Goal: Task Accomplishment & Management: Use online tool/utility

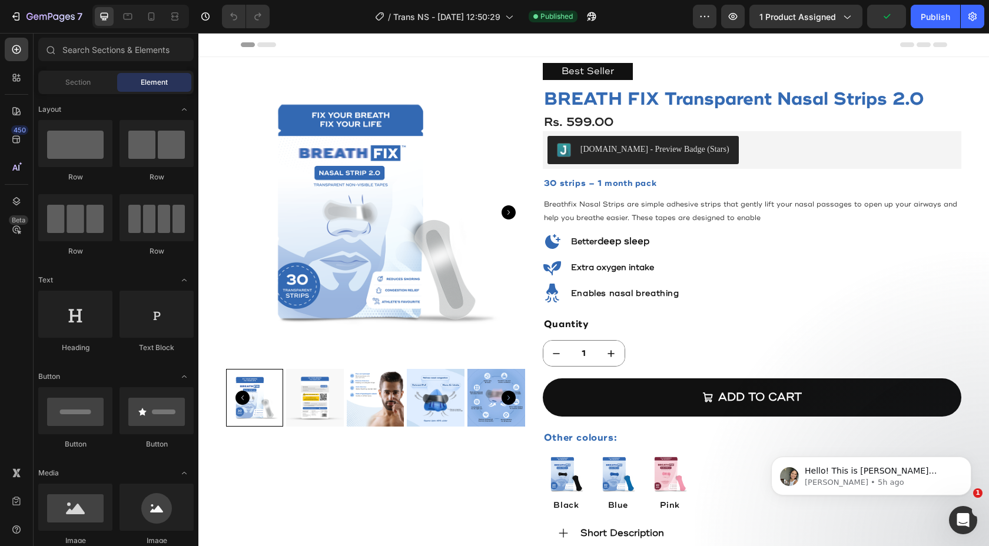
click at [4, 11] on div "7" at bounding box center [44, 17] width 88 height 24
click at [11, 14] on icon "button" at bounding box center [16, 17] width 12 height 12
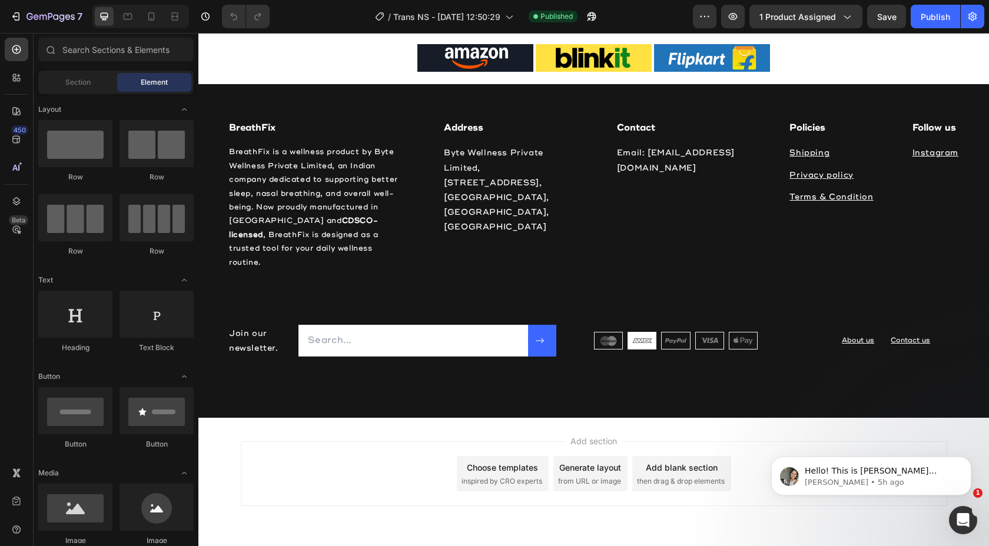
scroll to position [2781, 0]
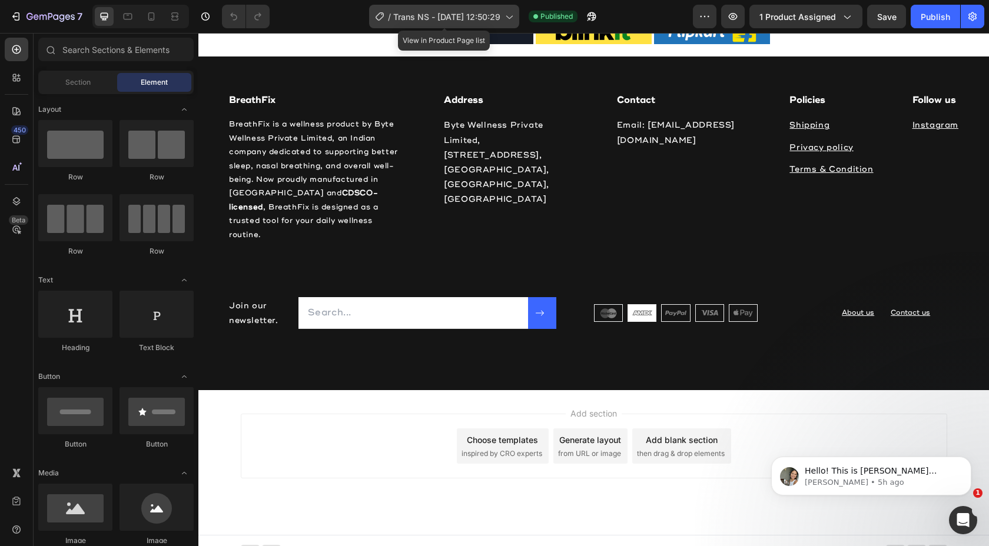
click at [473, 24] on div "/ Trans NS - Apr 12, 12:50:29" at bounding box center [444, 17] width 150 height 24
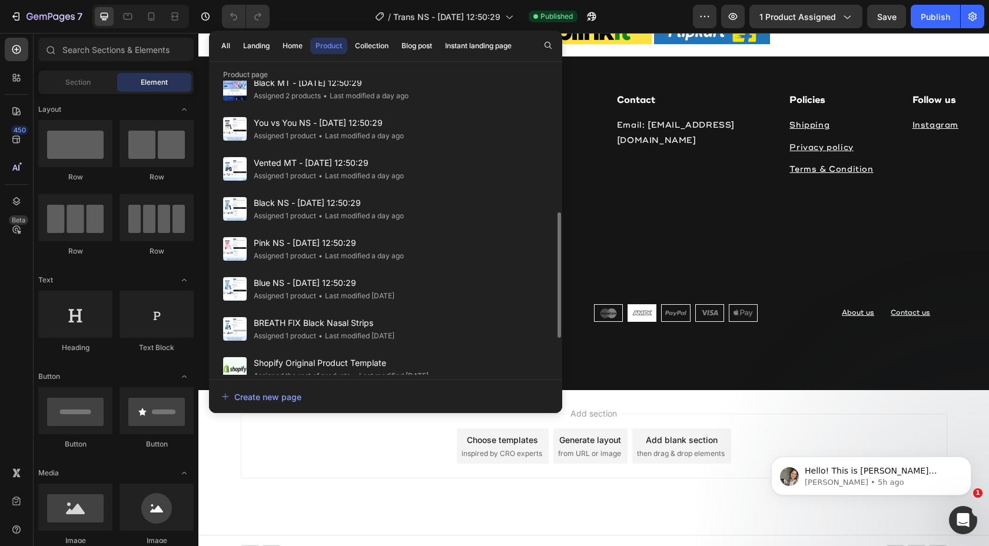
scroll to position [304, 0]
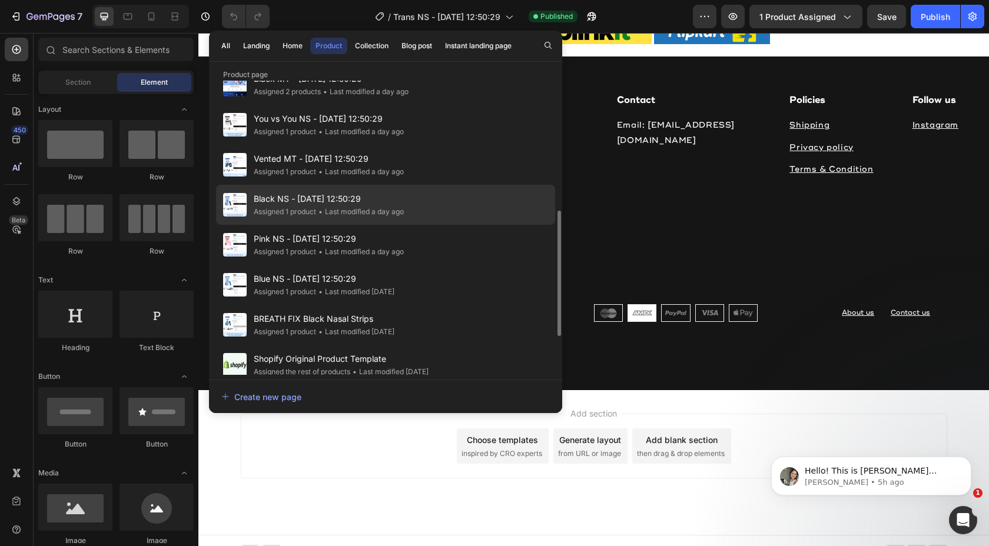
click at [449, 225] on div "Black NS - Apr 12, 12:50:29 Assigned 1 product • Last modified a day ago" at bounding box center [385, 245] width 339 height 40
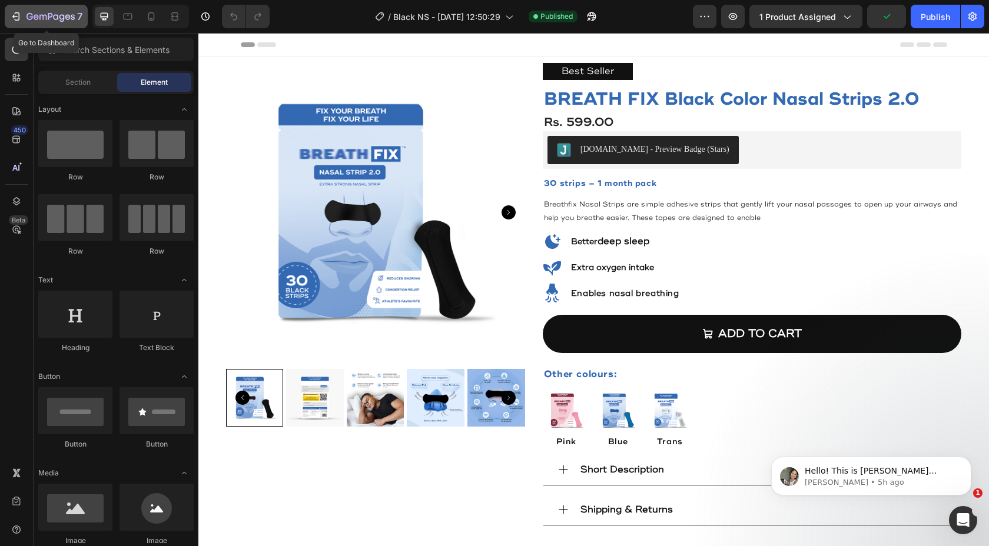
click at [13, 14] on icon "button" at bounding box center [16, 17] width 12 height 12
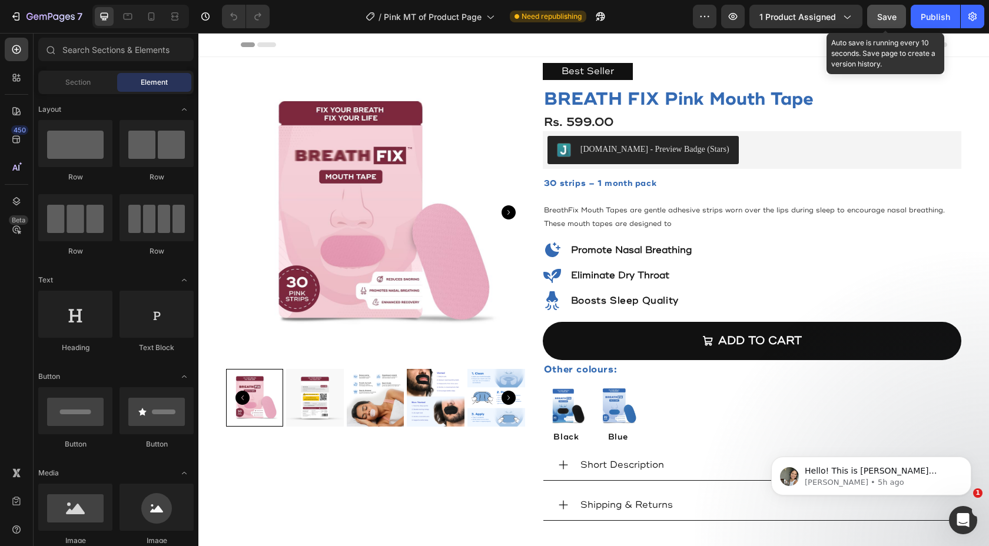
click at [887, 15] on span "Save" at bounding box center [886, 17] width 19 height 10
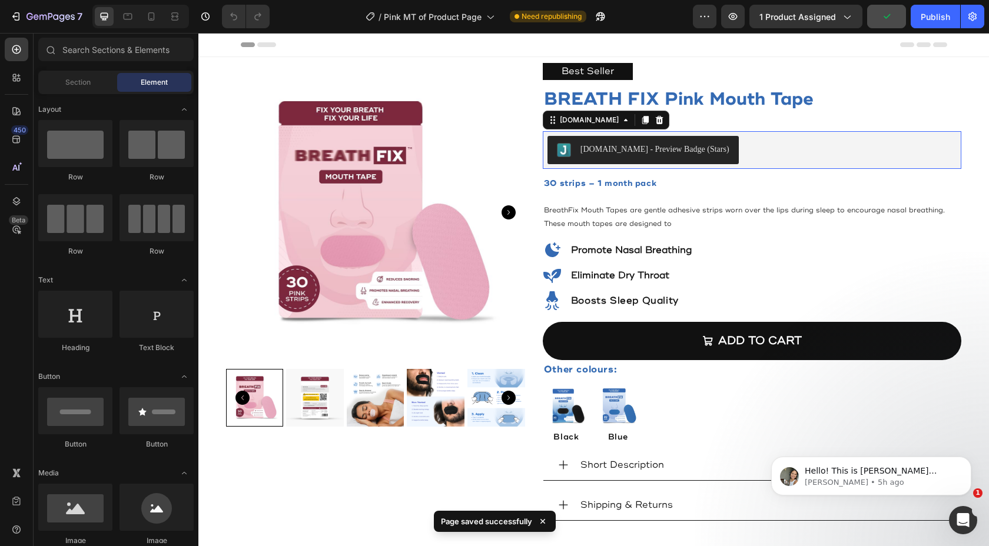
click at [745, 157] on div "[DOMAIN_NAME] - Preview Badge (Stars)" at bounding box center [753, 150] width 410 height 28
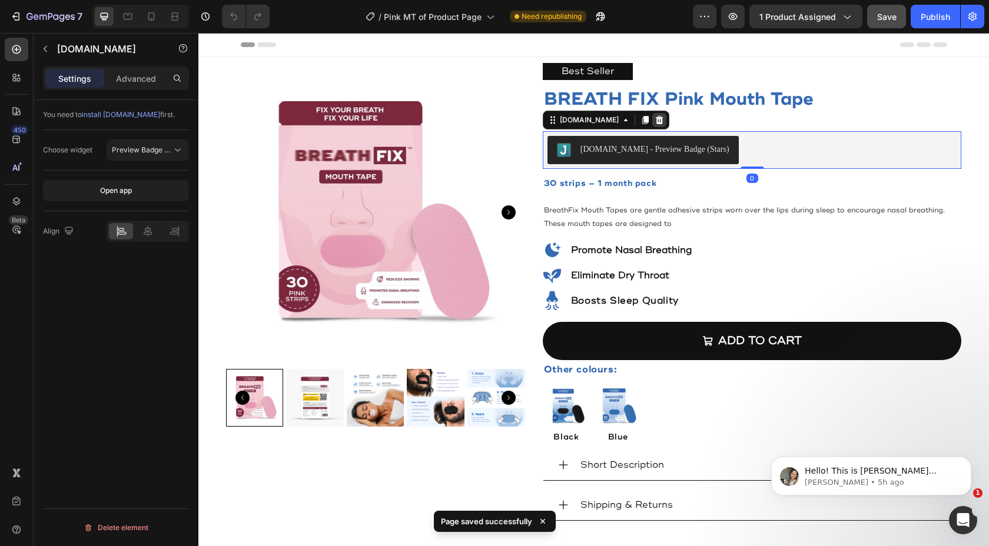
click at [655, 123] on icon at bounding box center [659, 120] width 8 height 8
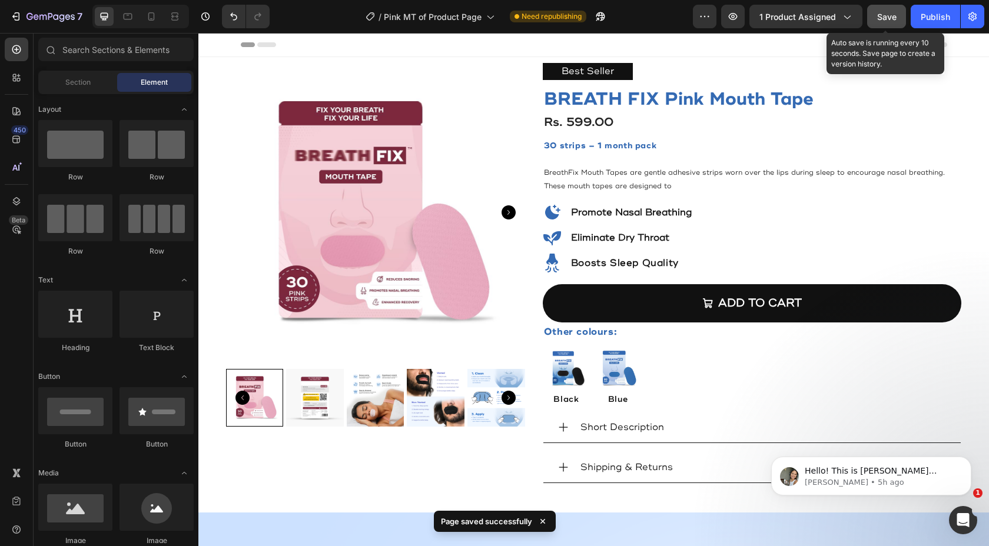
click at [882, 12] on span "Save" at bounding box center [886, 17] width 19 height 10
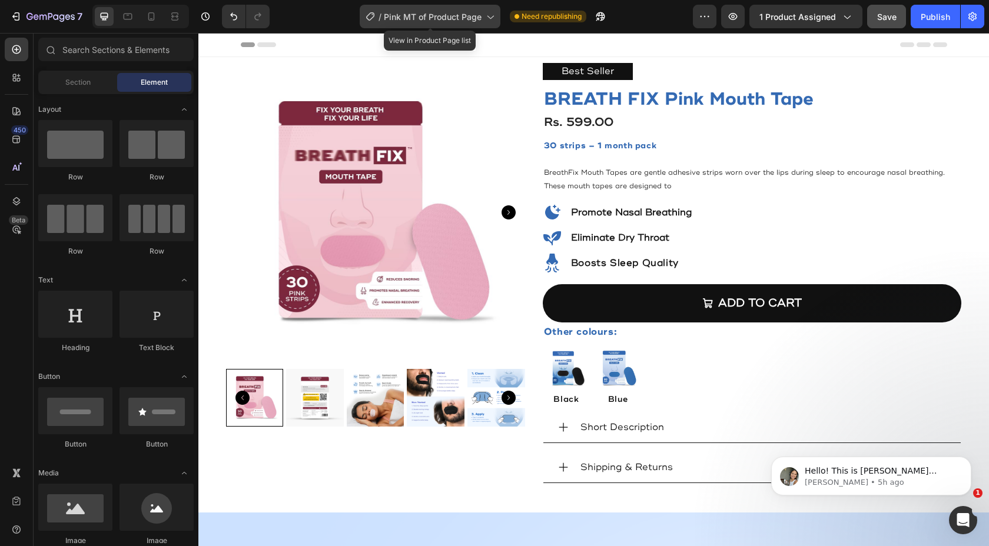
click at [448, 25] on div "/ Pink MT of Product Page" at bounding box center [430, 17] width 141 height 24
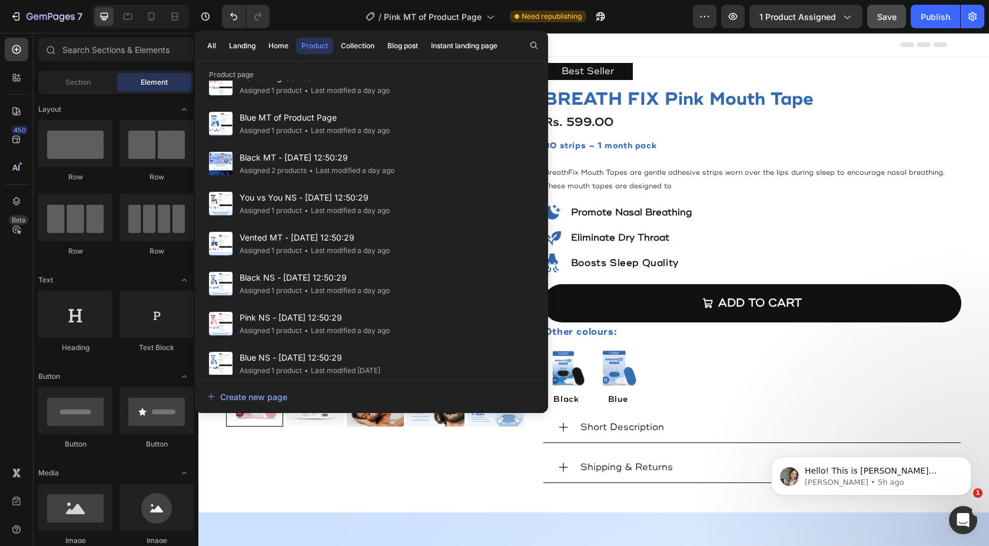
scroll to position [394, 0]
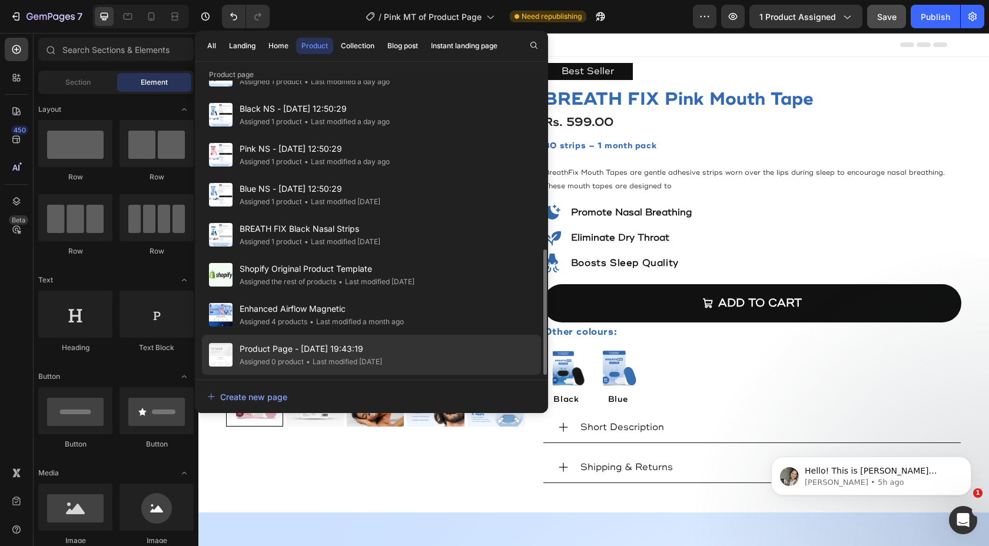
click at [382, 354] on span "Product Page - [DATE] 19:43:19" at bounding box center [311, 349] width 142 height 14
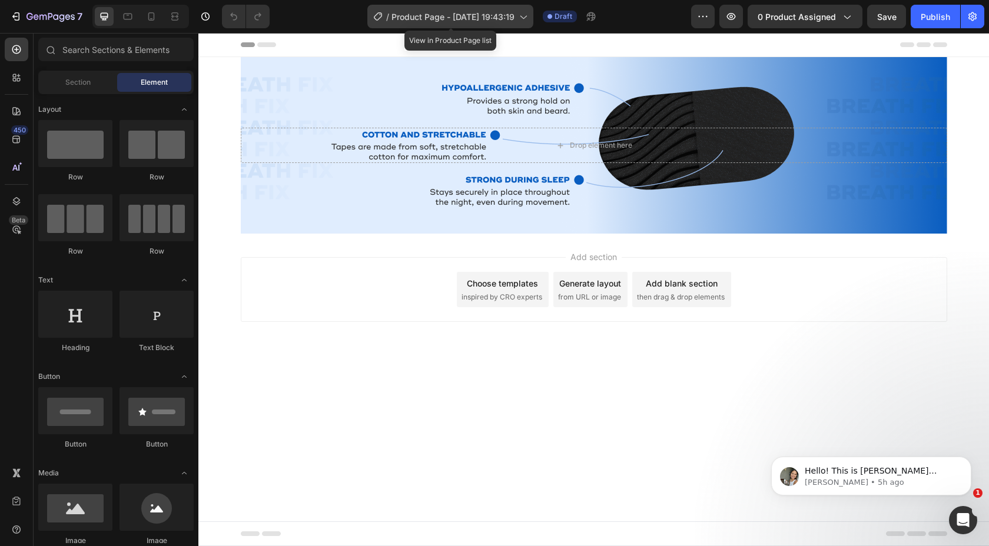
click at [459, 27] on div "/ Product Page - [DATE] 19:43:19" at bounding box center [450, 17] width 166 height 24
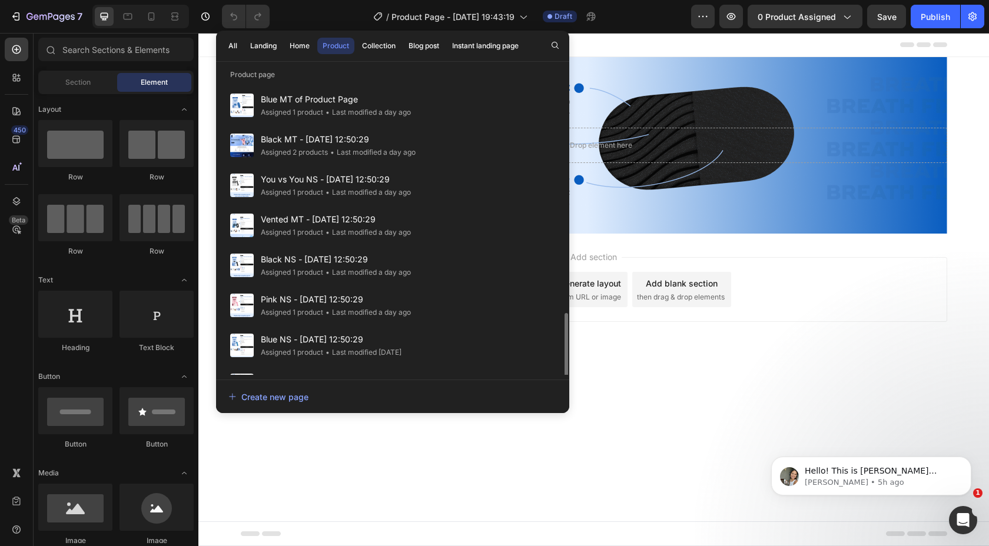
scroll to position [394, 0]
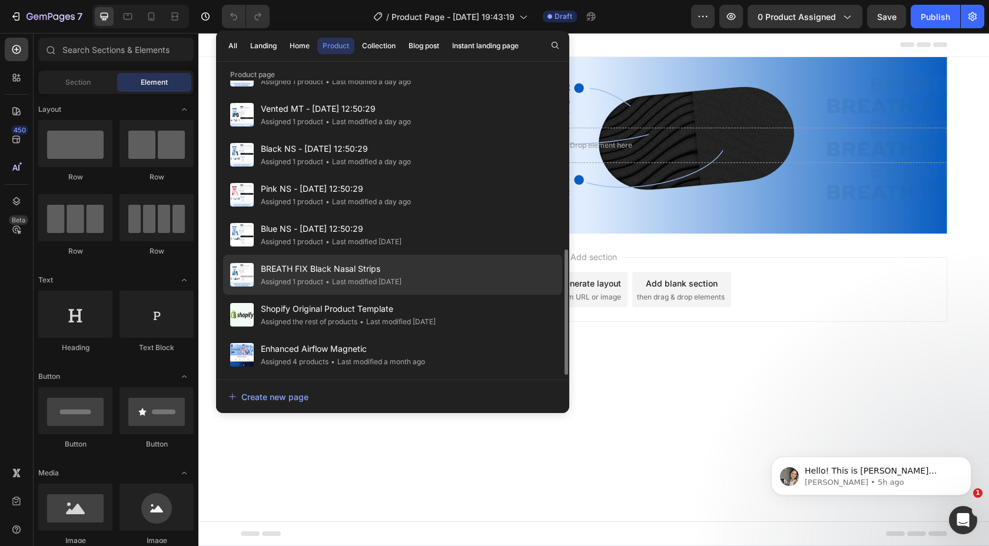
click at [402, 267] on span "BREATH FIX Black Nasal Strips" at bounding box center [331, 269] width 141 height 14
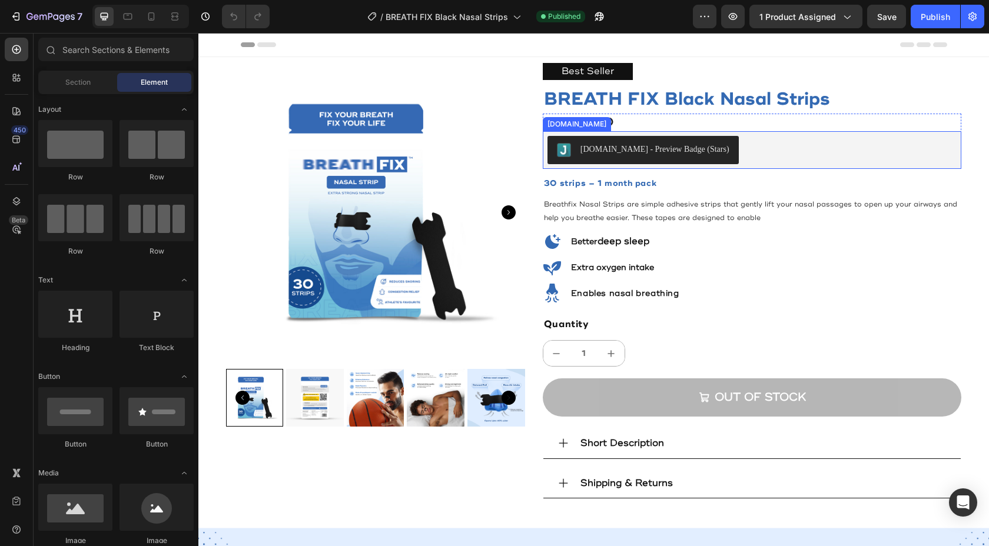
click at [747, 148] on div "[DOMAIN_NAME] - Preview Badge (Stars)" at bounding box center [753, 150] width 410 height 28
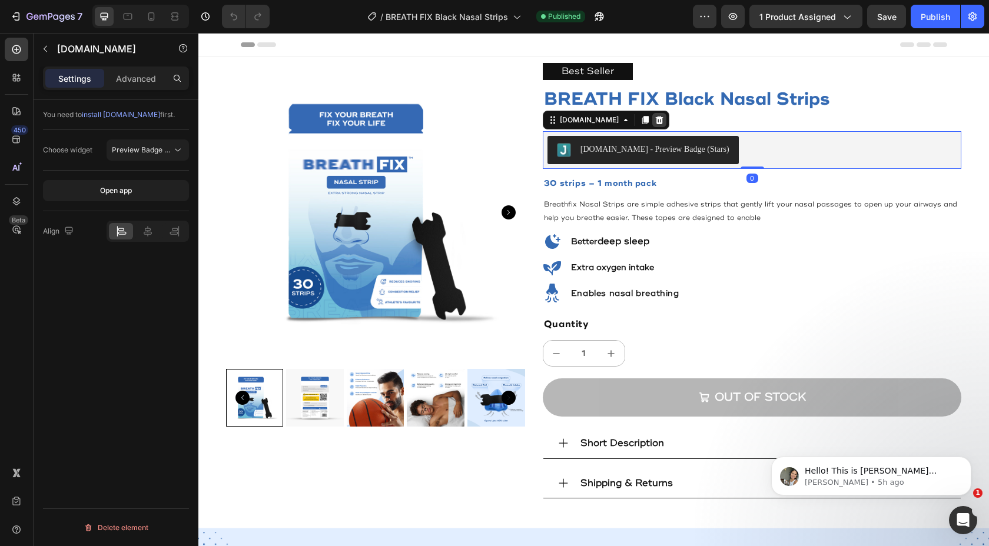
click at [655, 120] on icon at bounding box center [659, 120] width 8 height 8
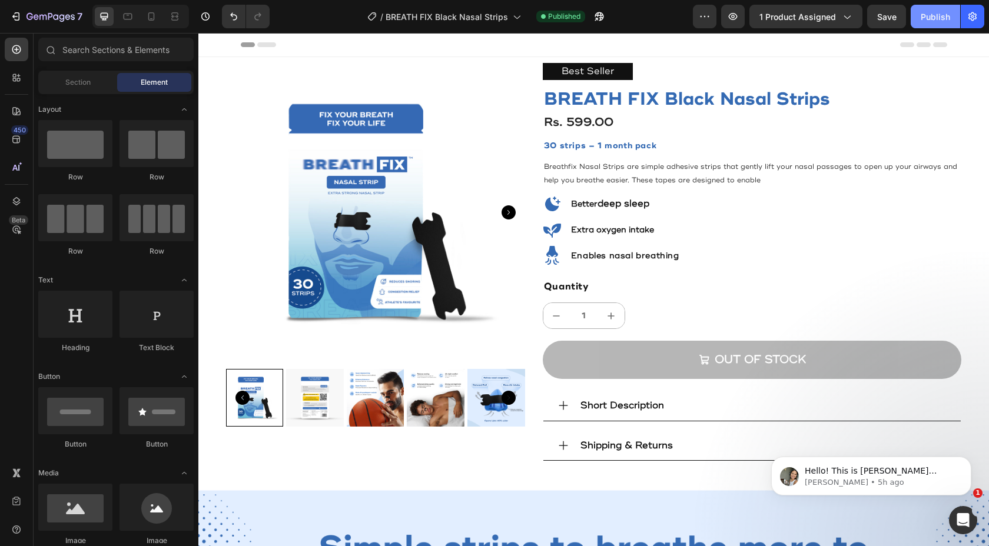
click at [934, 22] on button "Publish" at bounding box center [935, 17] width 49 height 24
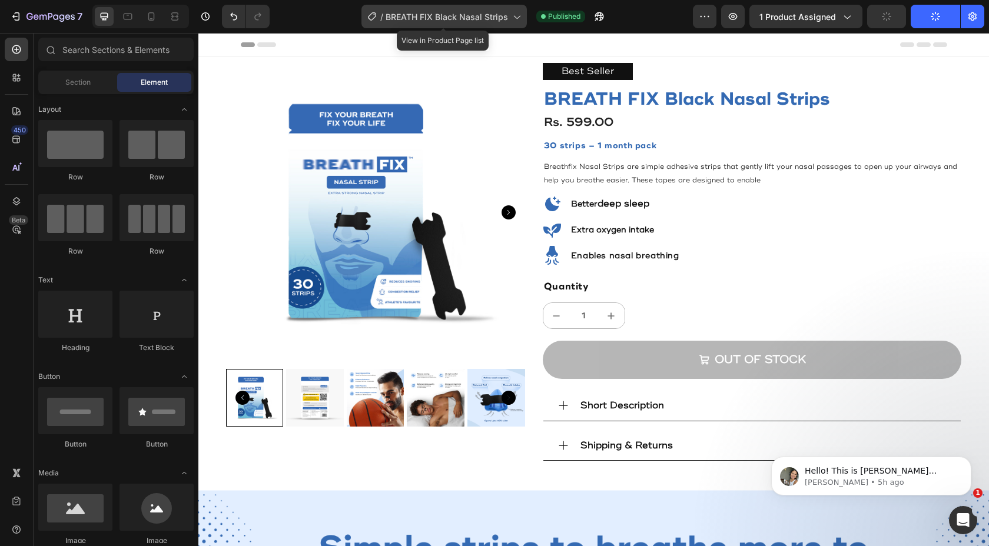
click at [524, 16] on div "/ BREATH FIX Black Nasal Strips" at bounding box center [443, 17] width 165 height 24
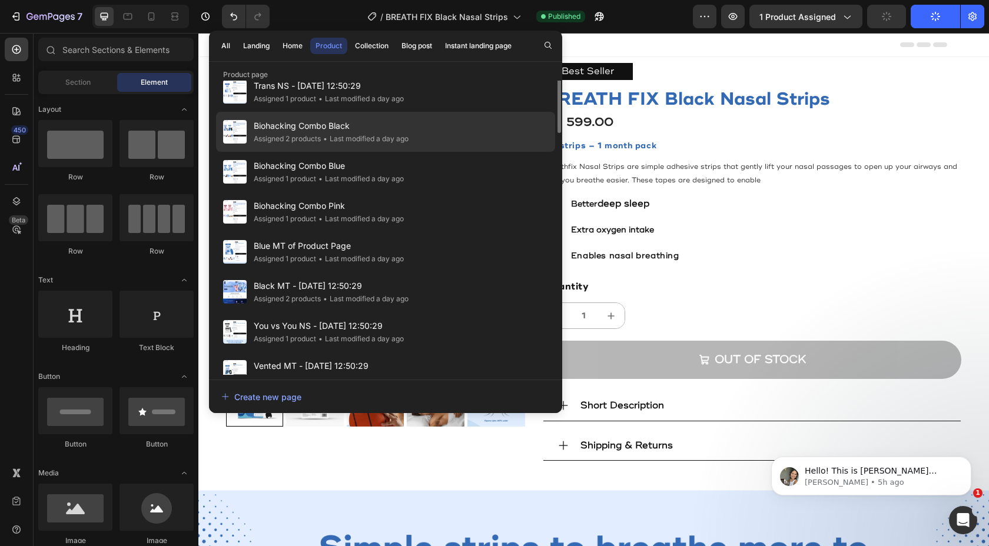
scroll to position [394, 0]
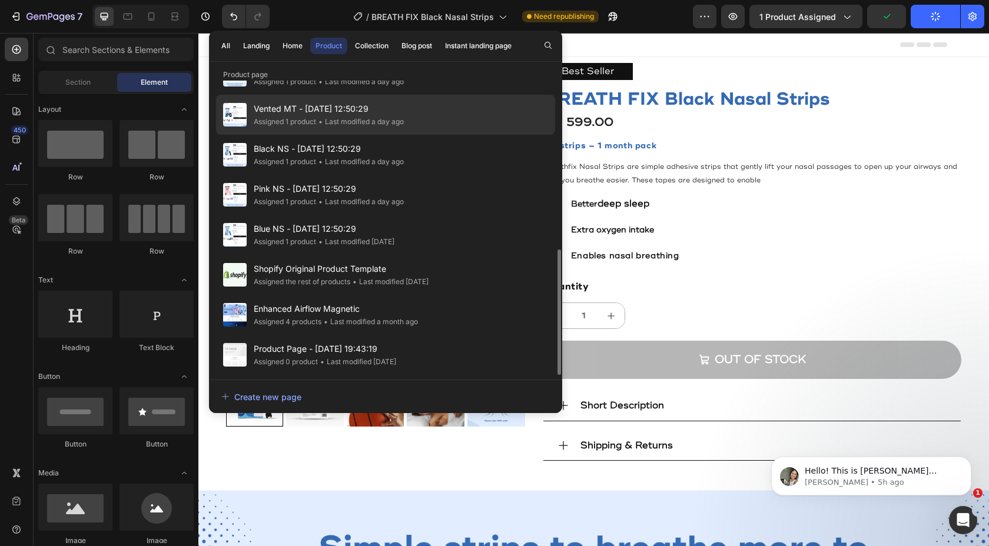
click at [413, 135] on div "Vented MT - Apr 12, 12:50:29 Assigned 1 product • Last modified a day ago" at bounding box center [385, 155] width 339 height 40
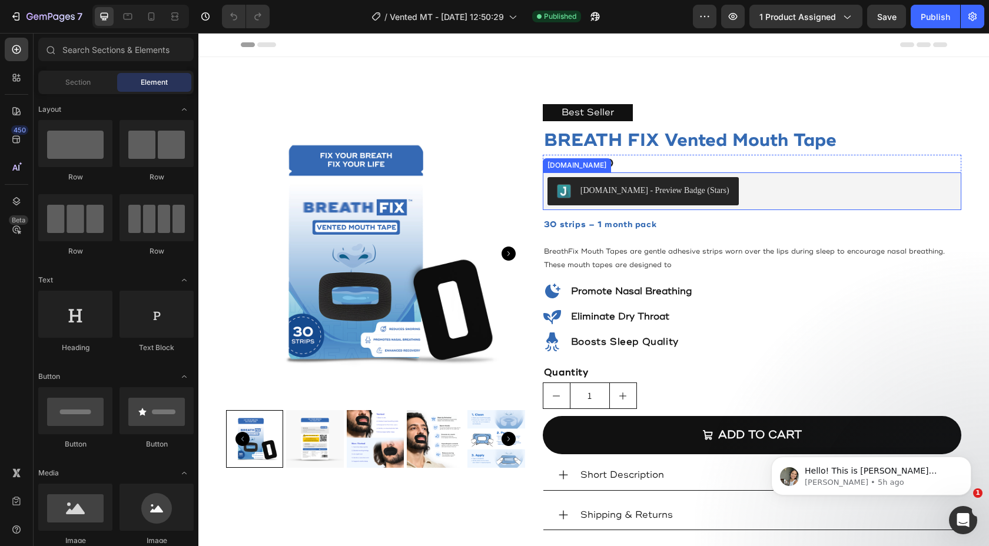
click at [726, 190] on div "[DOMAIN_NAME] - Preview Badge (Stars)" at bounding box center [753, 191] width 410 height 28
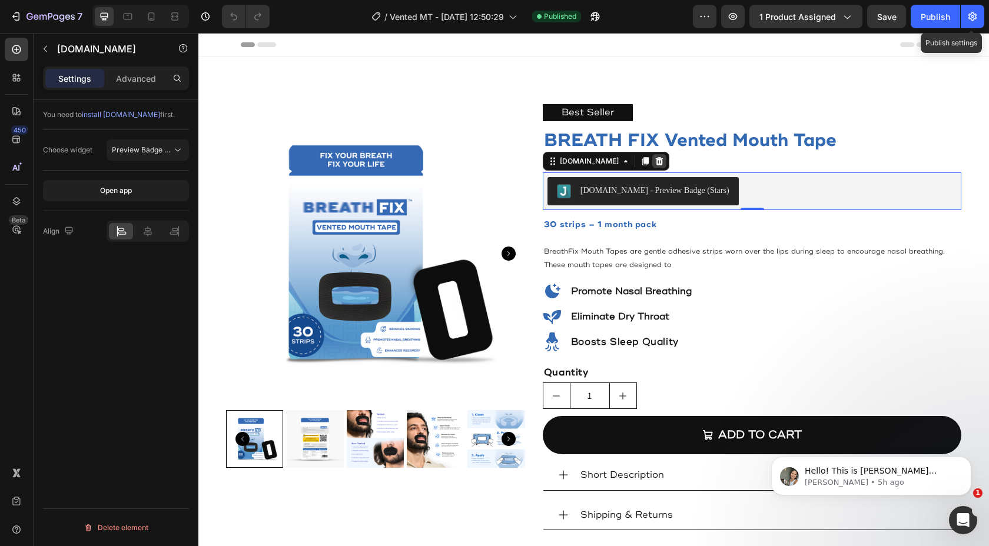
click at [655, 157] on icon at bounding box center [659, 161] width 9 height 9
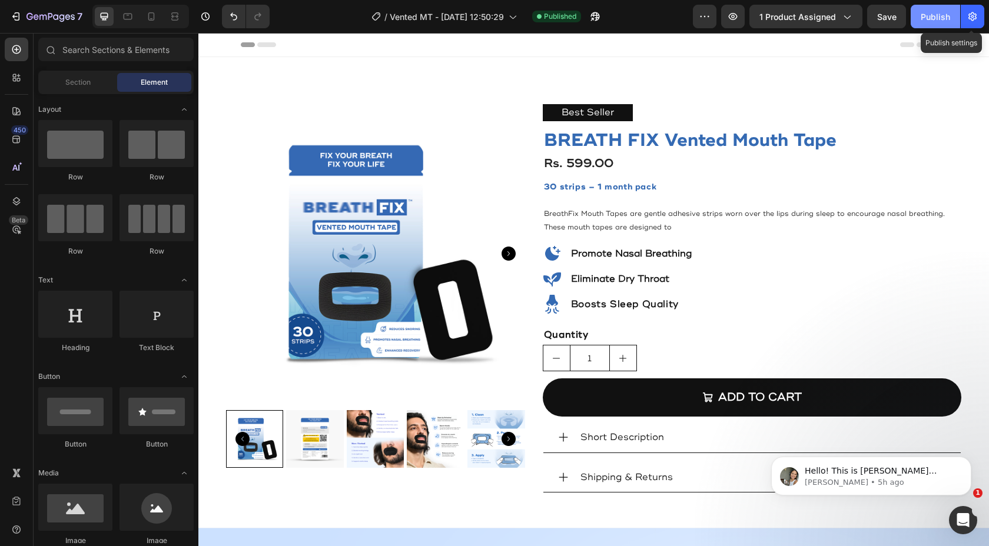
click at [927, 12] on div "Publish" at bounding box center [935, 17] width 29 height 12
click at [12, 15] on icon "button" at bounding box center [16, 17] width 12 height 12
